Goal: Transaction & Acquisition: Purchase product/service

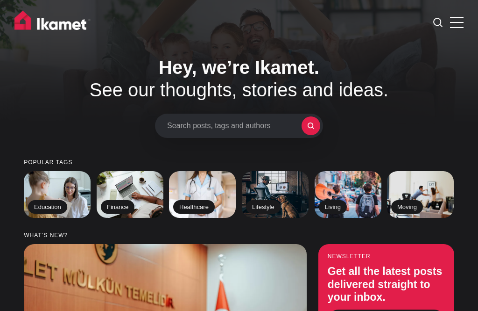
click at [456, 21] on label at bounding box center [457, 21] width 14 height 14
click at [0, 0] on input "checkbox" at bounding box center [0, 0] width 0 height 0
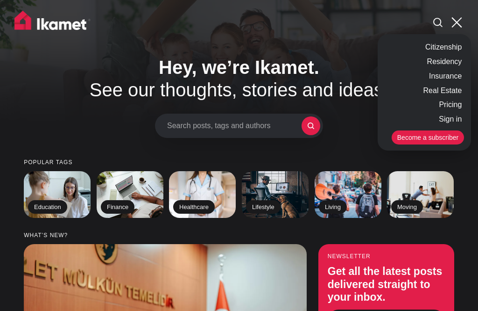
click at [443, 76] on link "Insurance" at bounding box center [445, 76] width 37 height 14
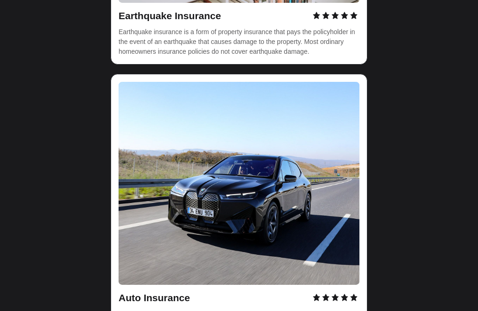
scroll to position [2855, 0]
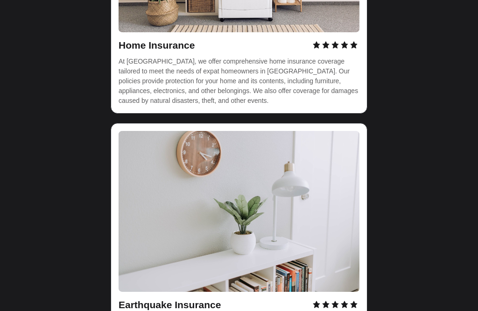
scroll to position [2551, 0]
